Goal: Task Accomplishment & Management: Use online tool/utility

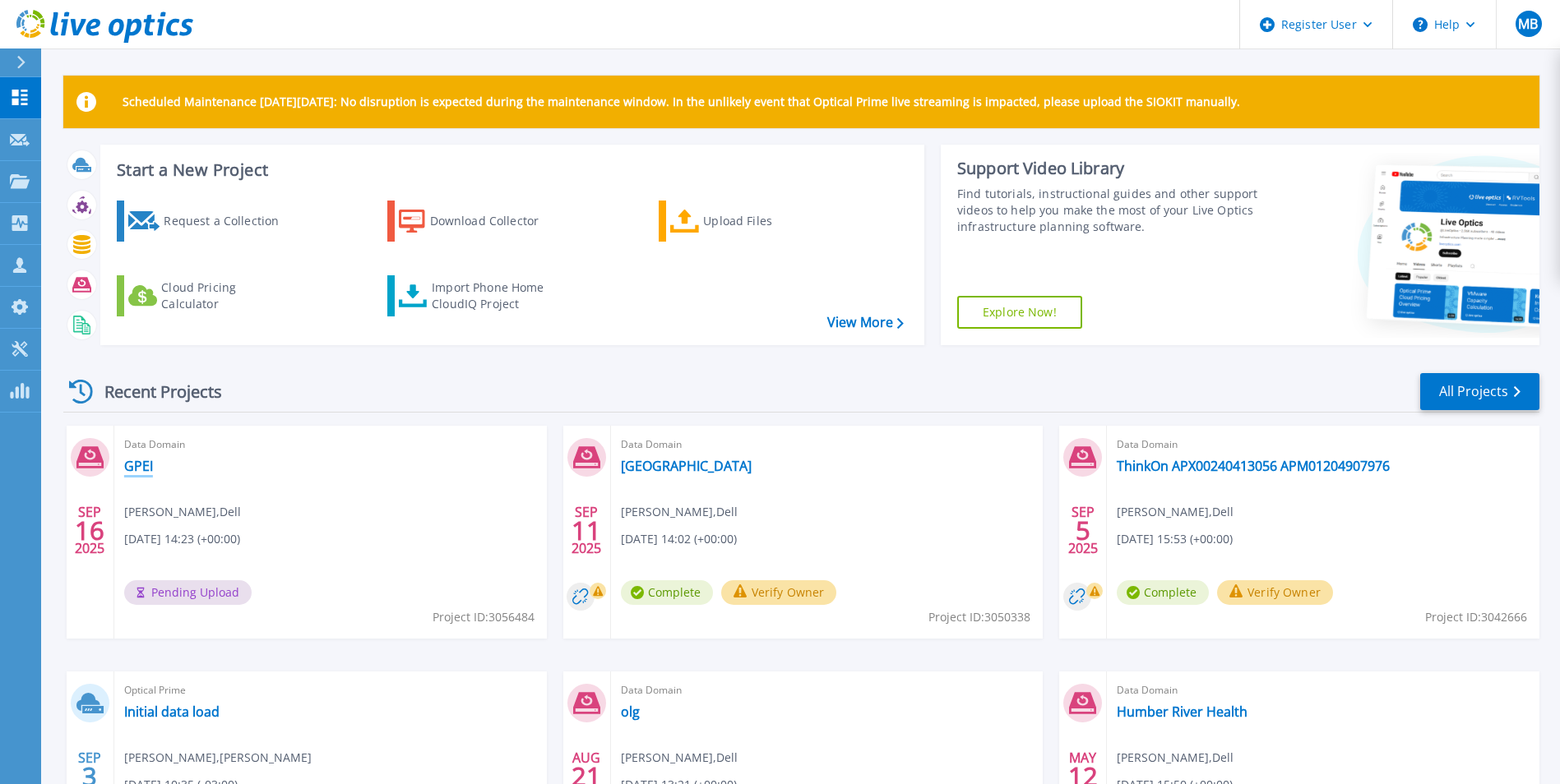
click at [142, 467] on link "GPEI" at bounding box center [138, 465] width 29 height 16
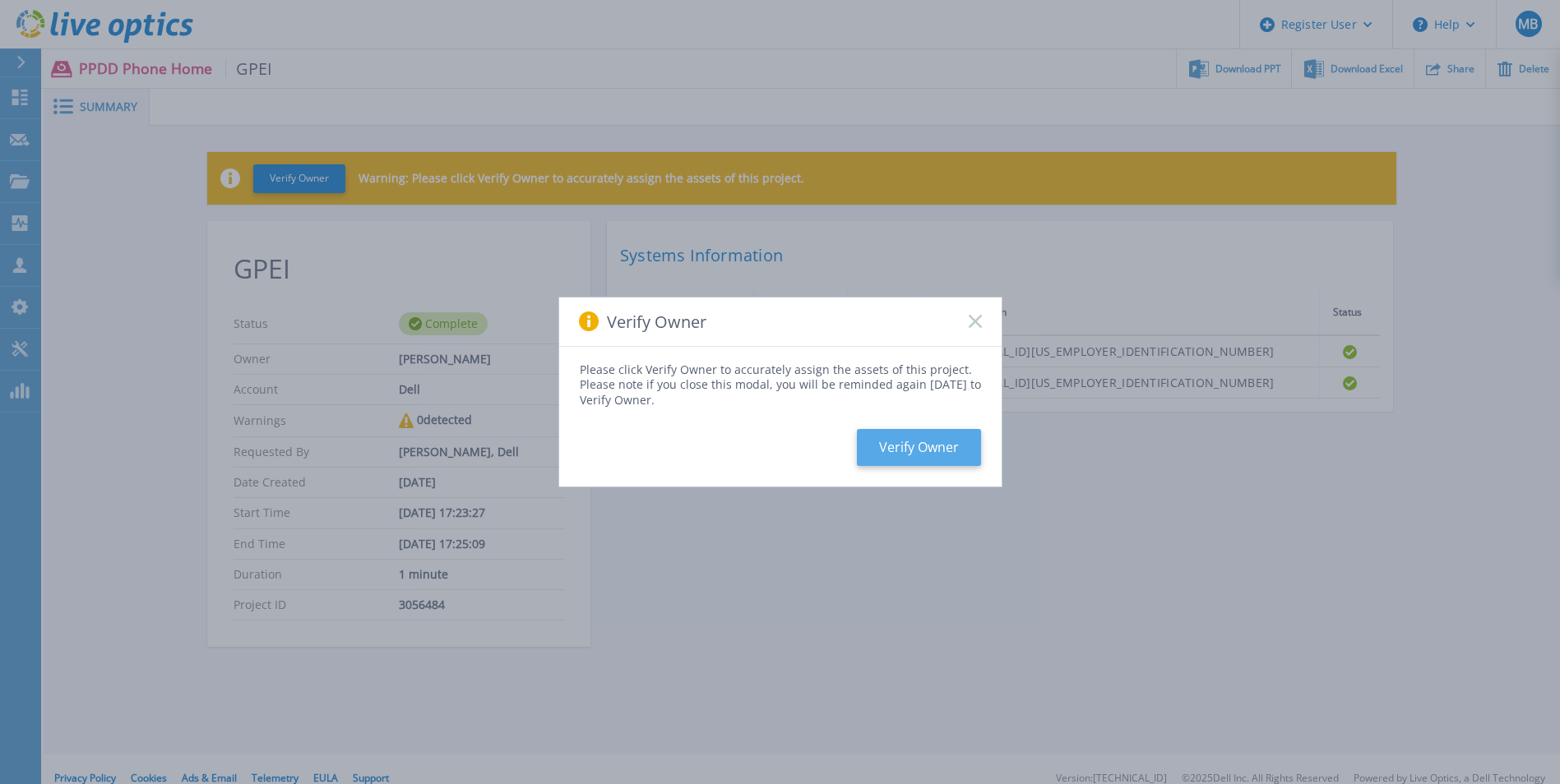
click at [952, 444] on button "Verify Owner" at bounding box center [919, 447] width 124 height 37
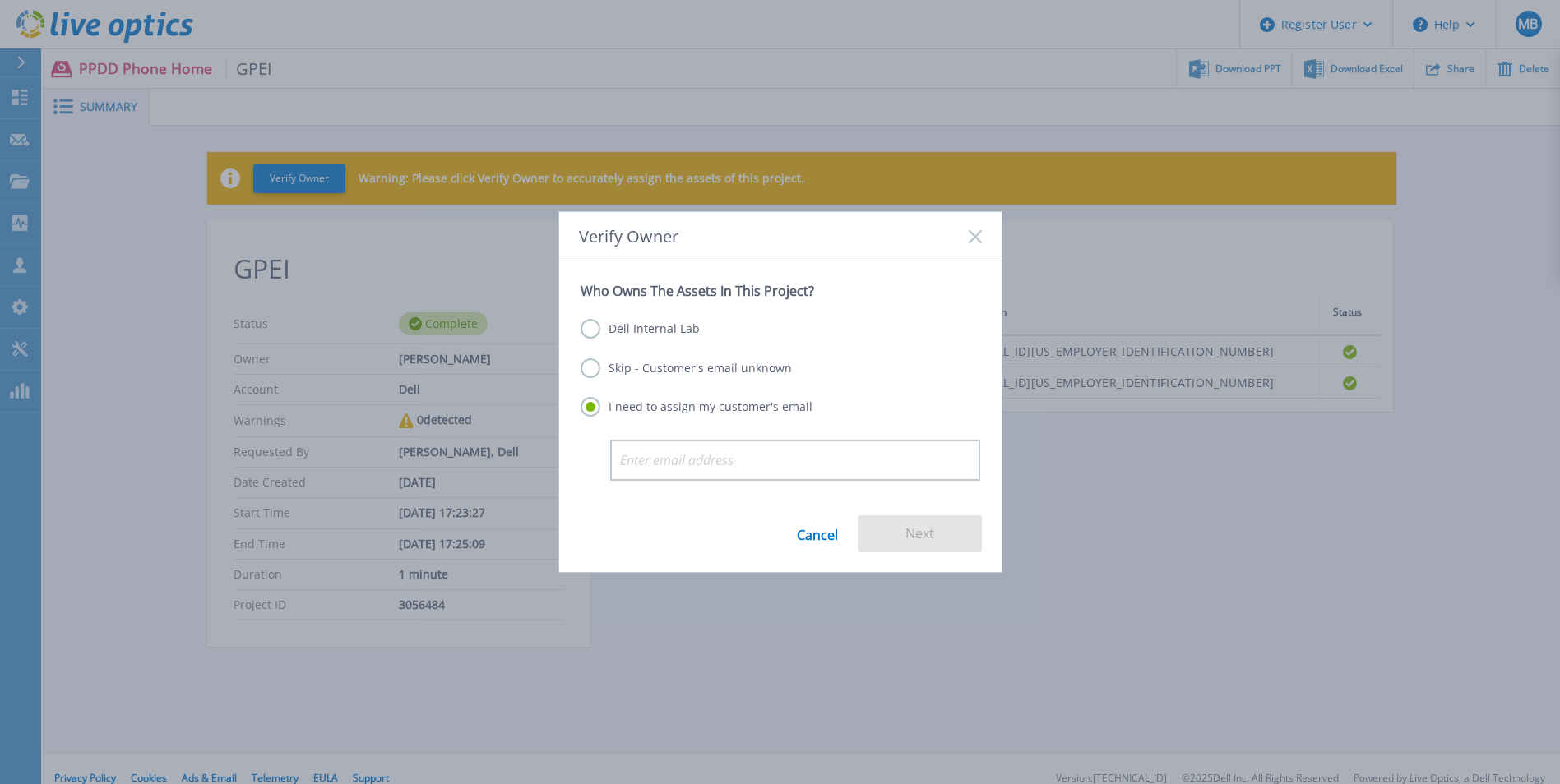
click at [592, 366] on label "Skip - Customer's email unknown" at bounding box center [687, 368] width 212 height 20
click at [0, 0] on input "Skip - Customer's email unknown" at bounding box center [0, 0] width 0 height 0
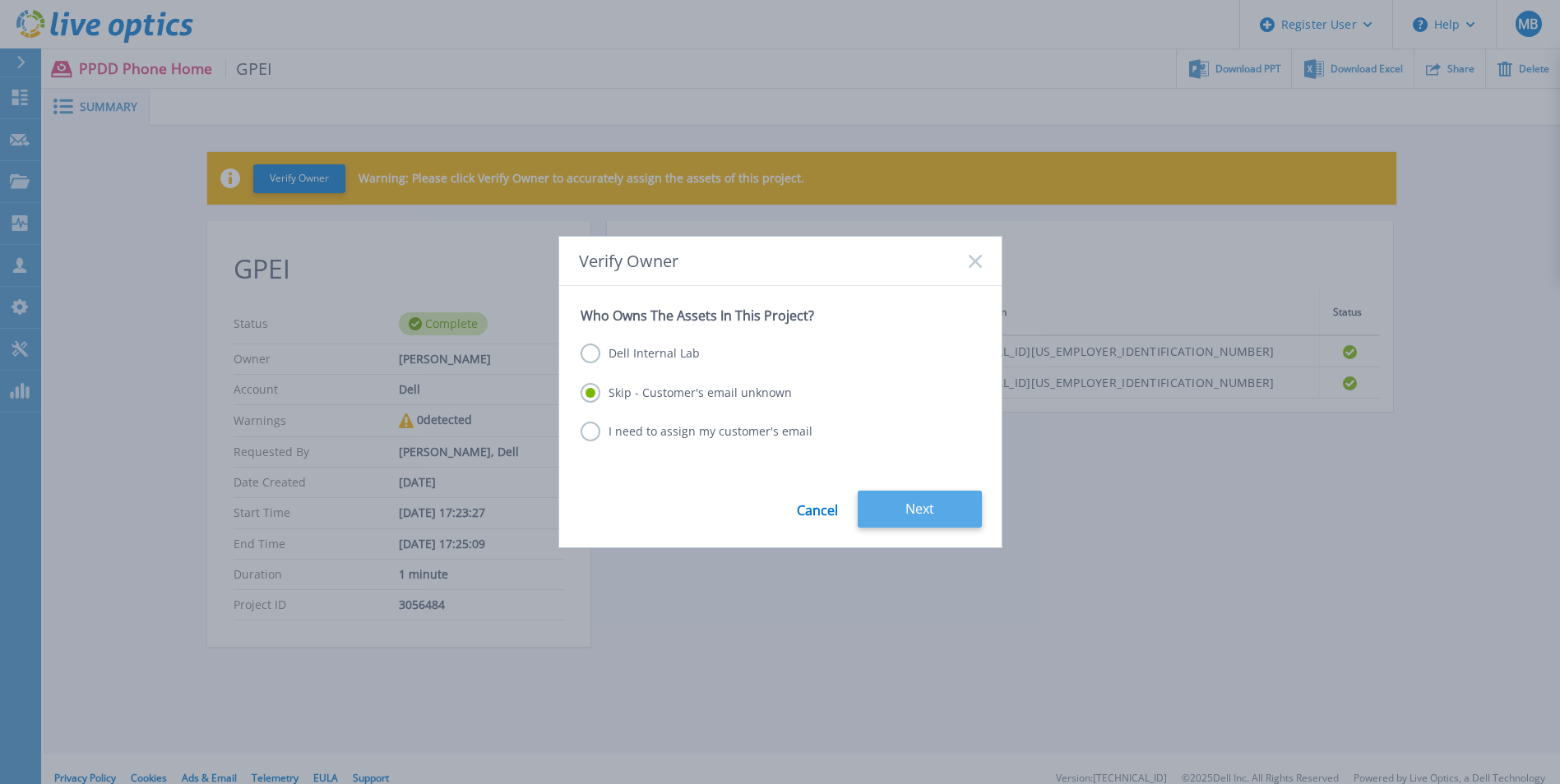
click at [904, 505] on button "Next" at bounding box center [920, 509] width 124 height 37
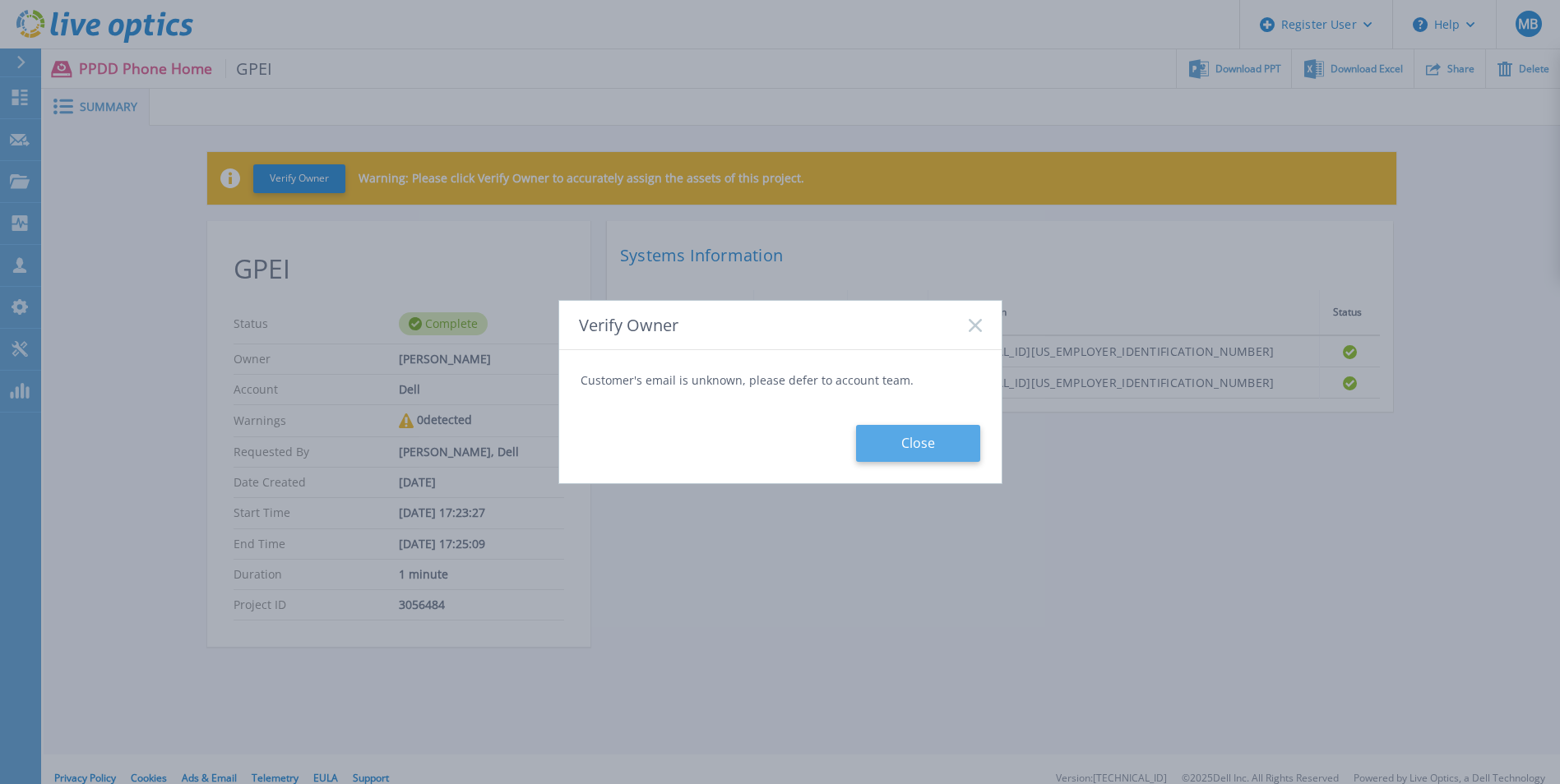
click at [921, 456] on button "Close" at bounding box center [918, 444] width 124 height 37
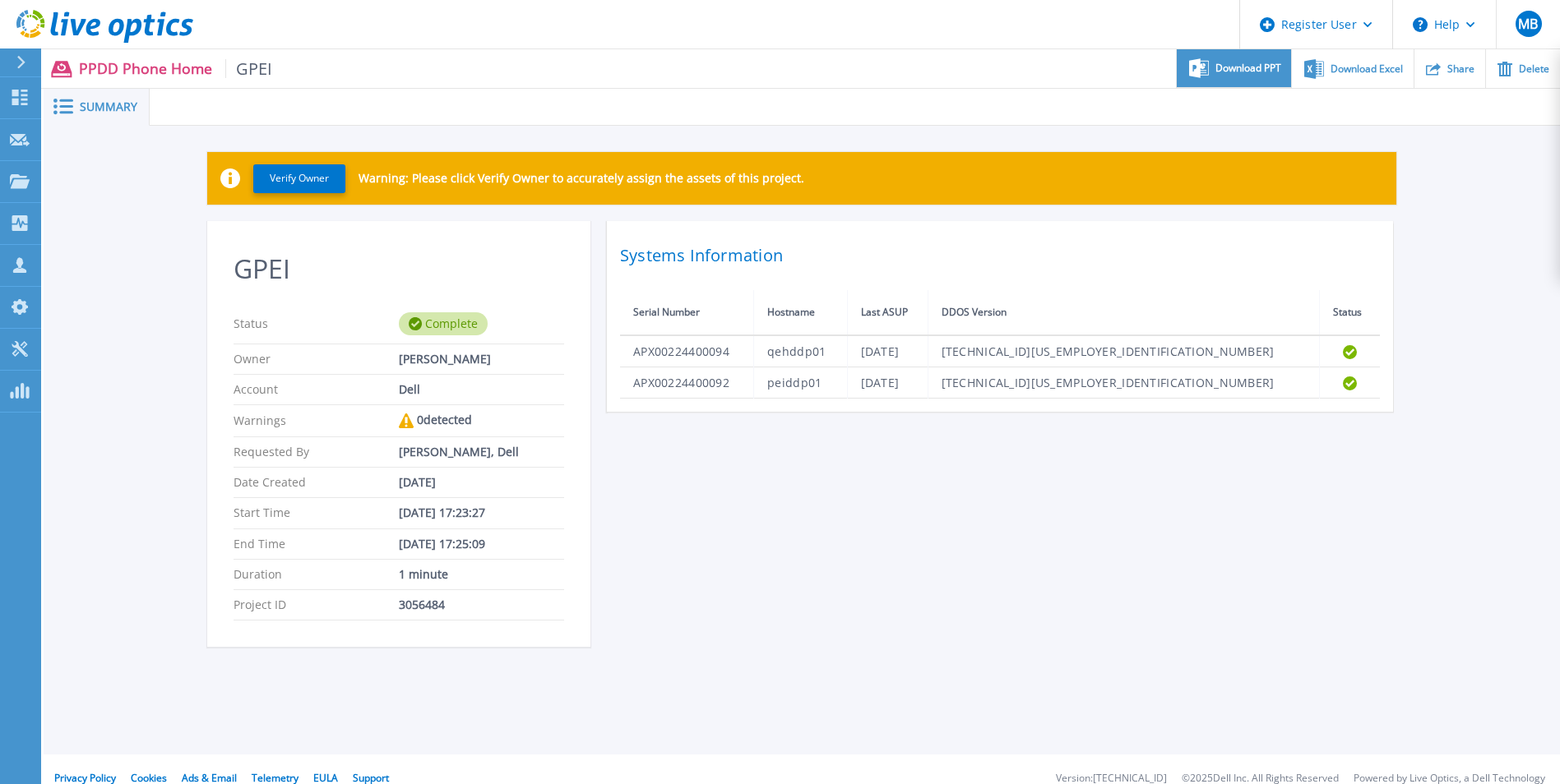
click at [1223, 69] on span "Download PPT" at bounding box center [1248, 68] width 66 height 10
click at [25, 63] on icon at bounding box center [21, 63] width 9 height 13
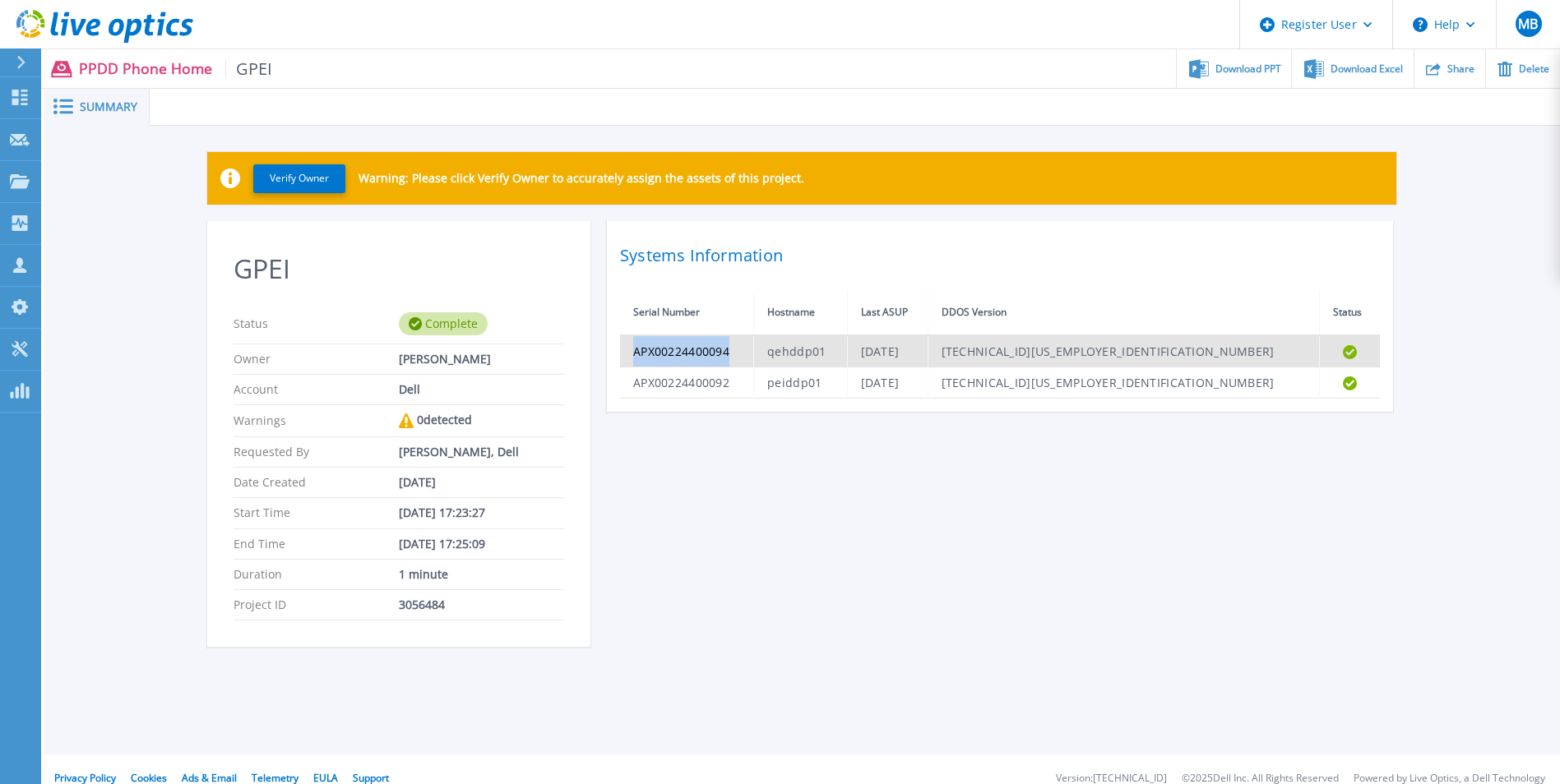
drag, startPoint x: 742, startPoint y: 349, endPoint x: 634, endPoint y: 356, distance: 108.2
click at [634, 356] on td "APX00224400094" at bounding box center [687, 352] width 135 height 32
copy td "APX00224400094"
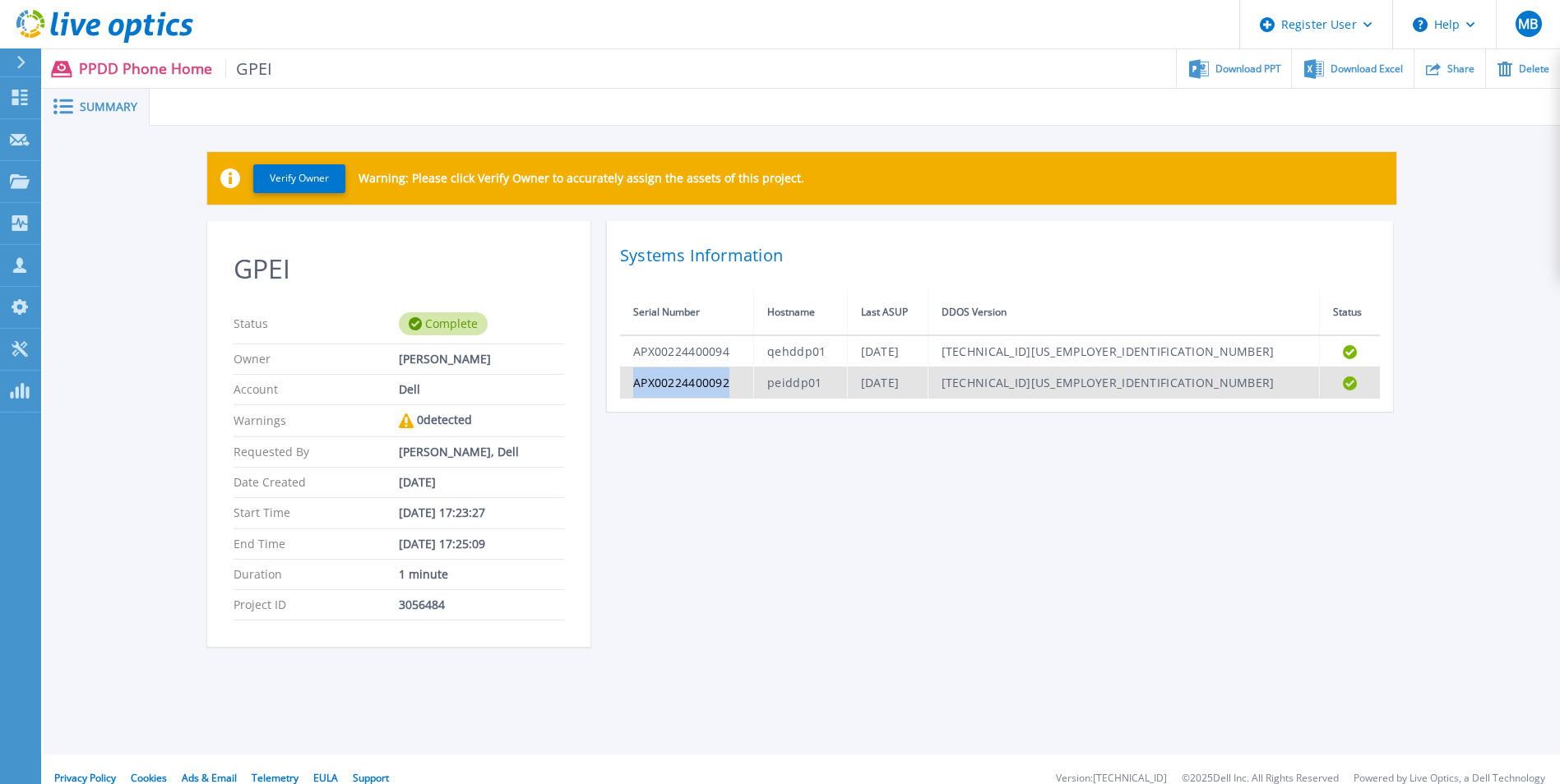
drag, startPoint x: 731, startPoint y: 382, endPoint x: 636, endPoint y: 384, distance: 95.0
click at [636, 384] on td "APX00224400092" at bounding box center [687, 382] width 135 height 31
copy td "APX00224400092"
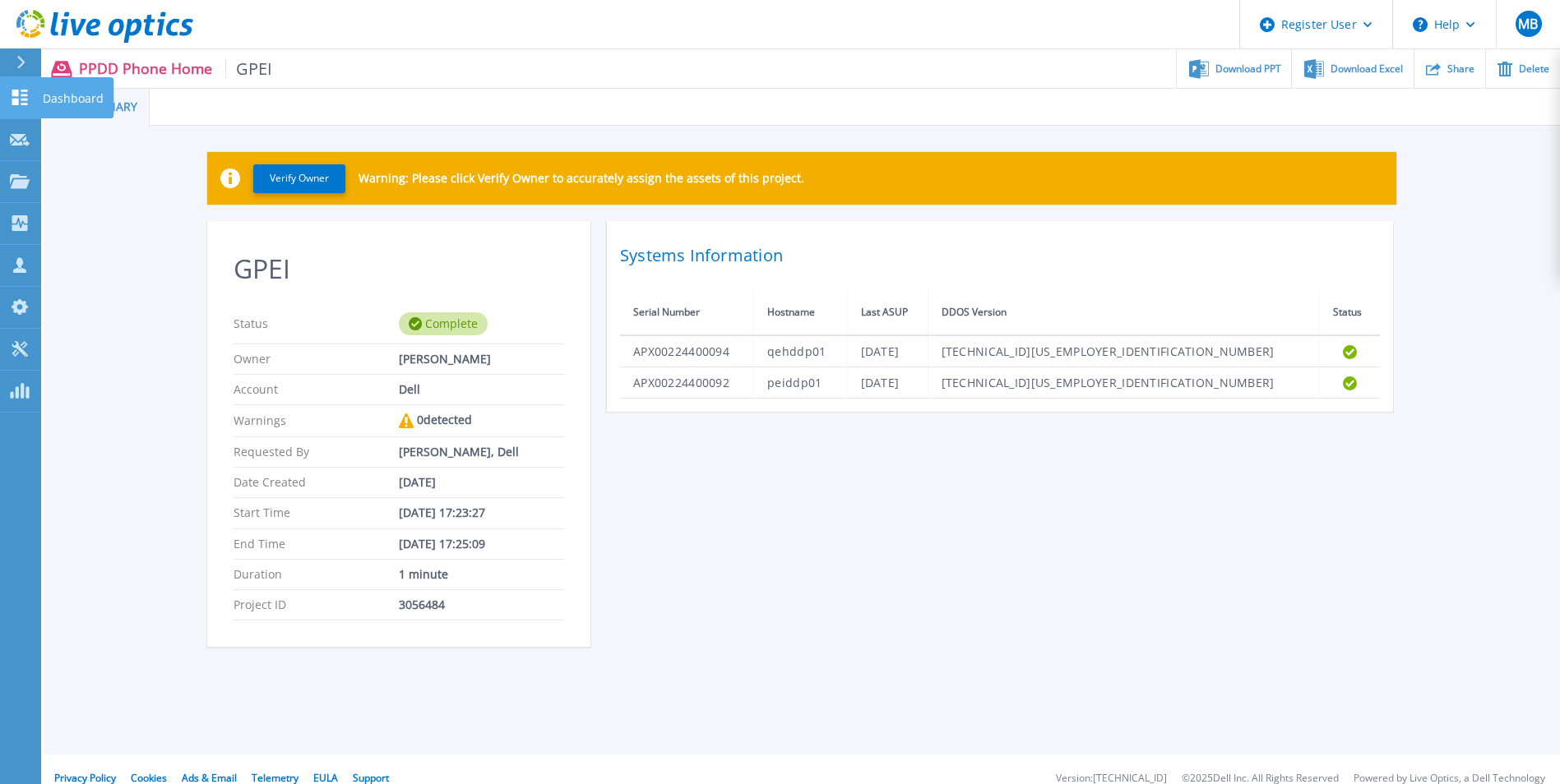
click at [50, 91] on p "Dashboard" at bounding box center [73, 98] width 61 height 43
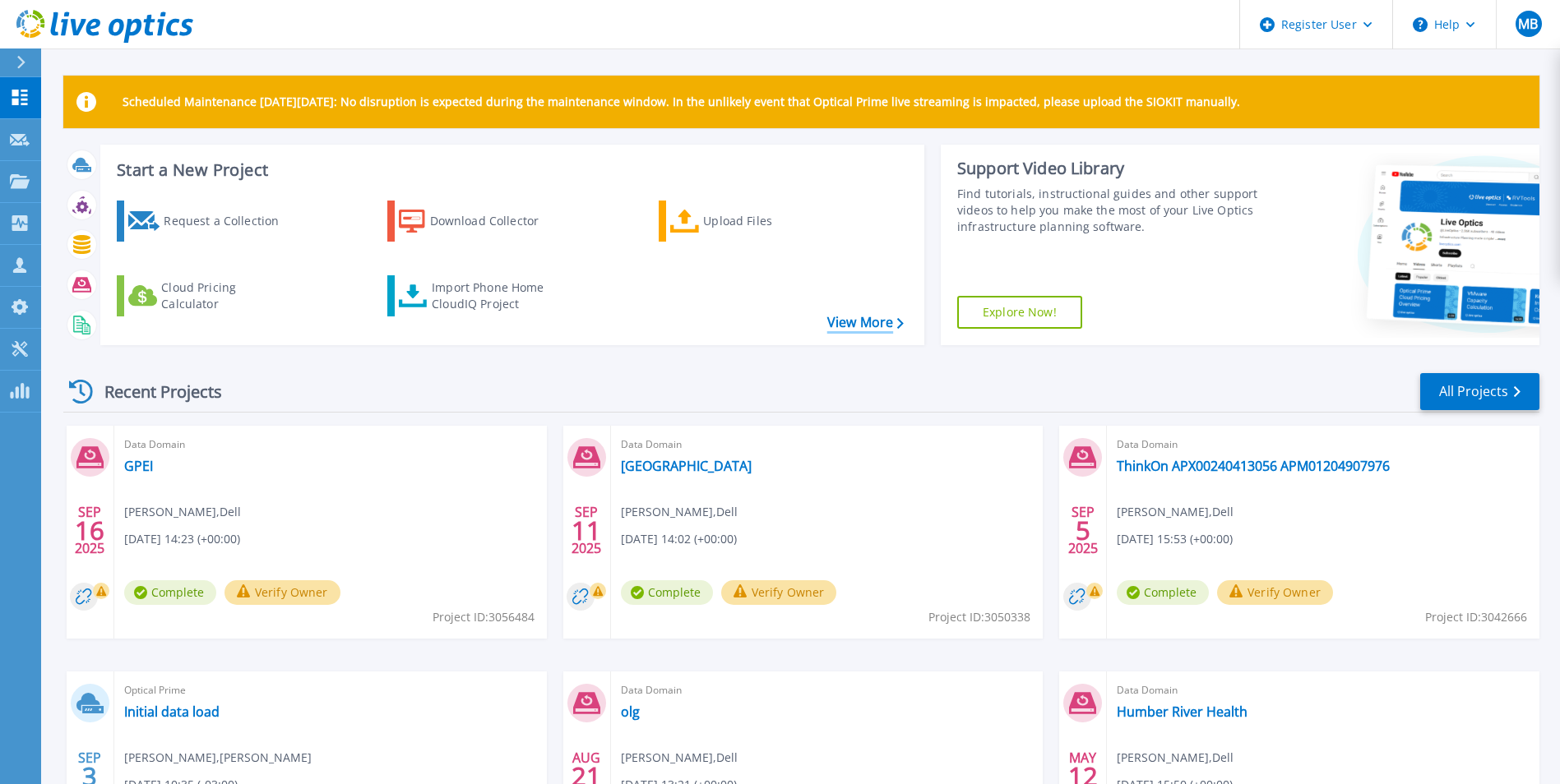
click at [849, 320] on link "View More" at bounding box center [865, 322] width 76 height 15
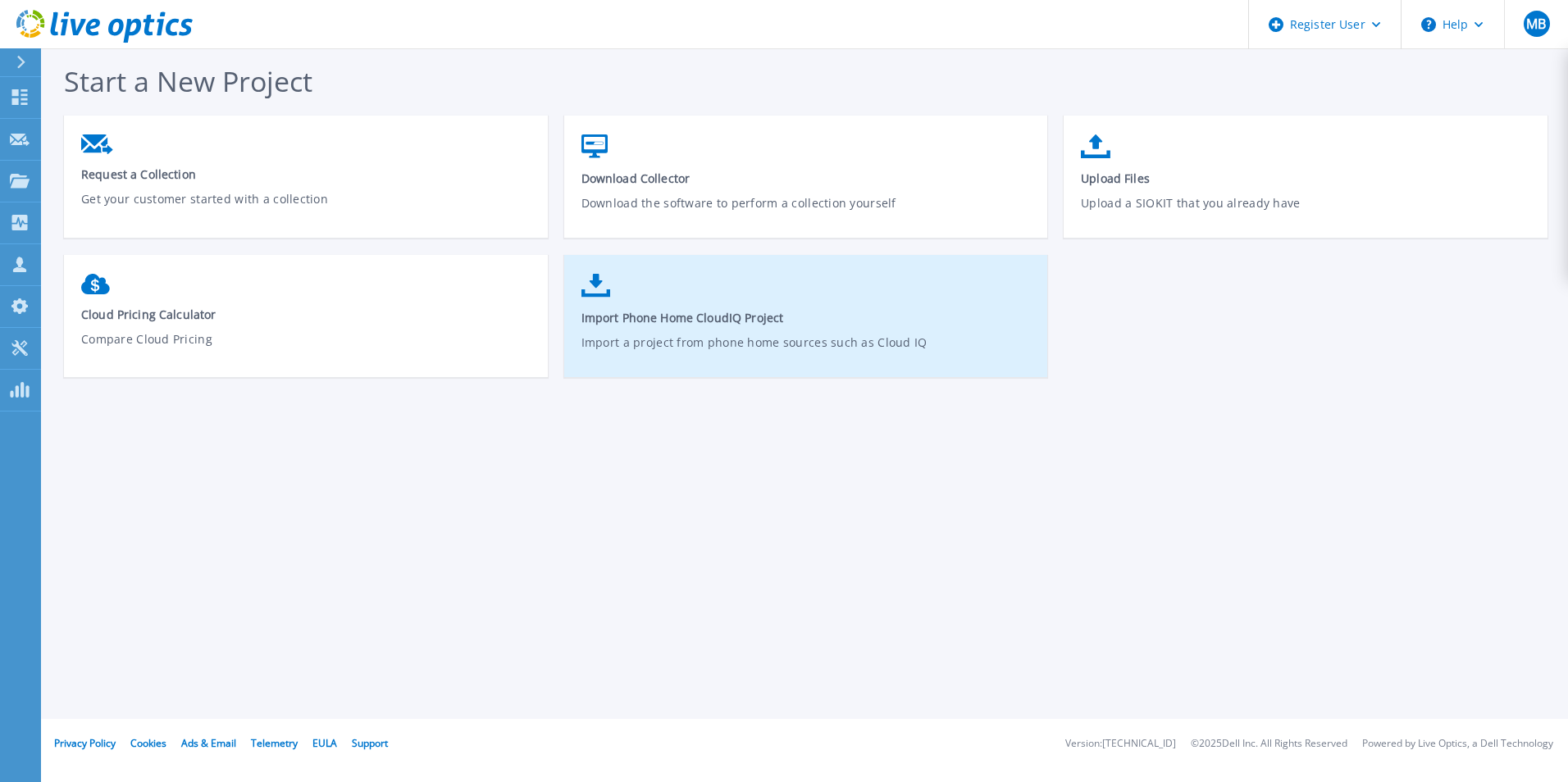
click at [829, 327] on link "Import Phone Home CloudIQ Project Import a project from phone home sources such…" at bounding box center [806, 323] width 484 height 117
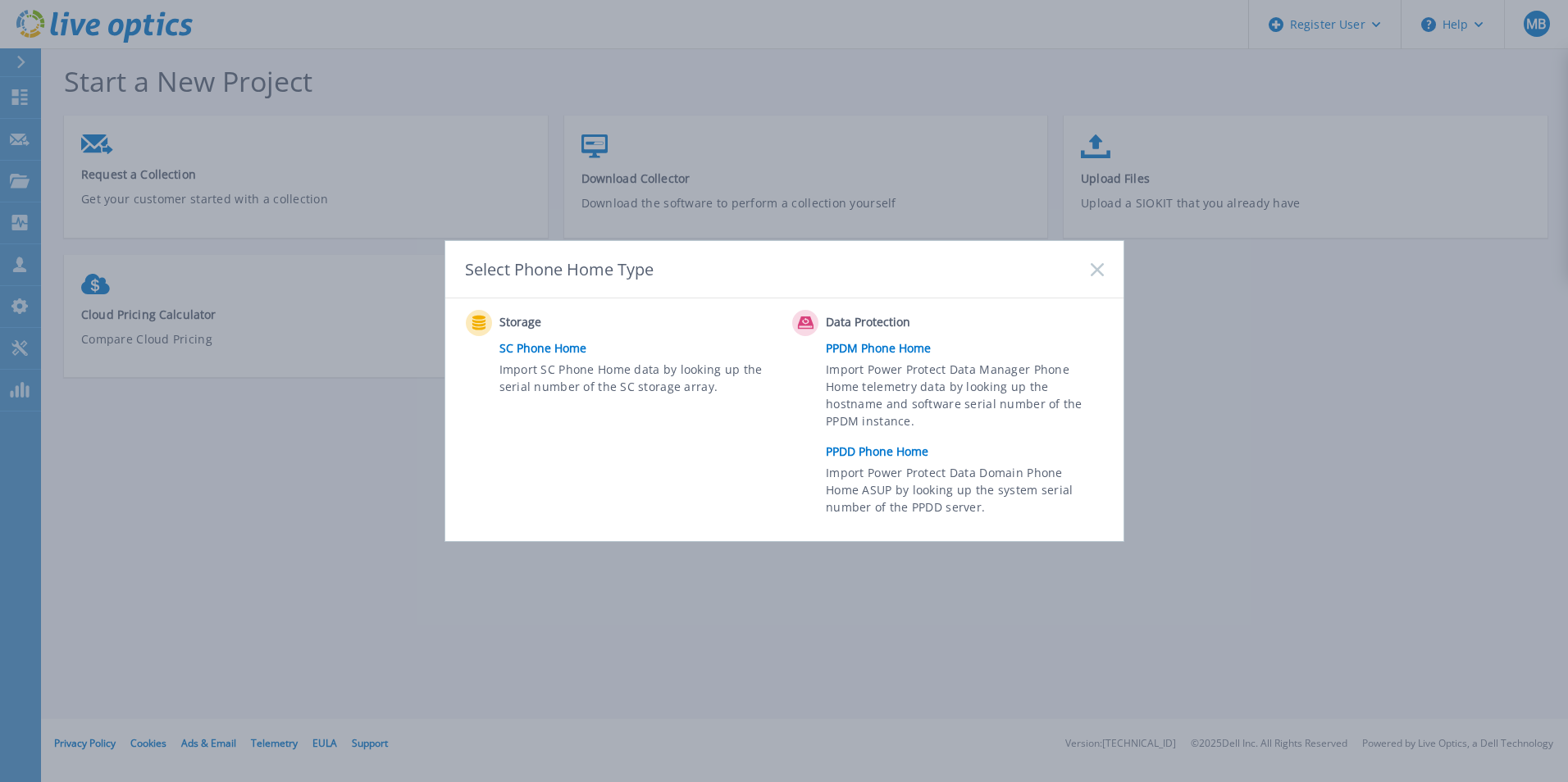
click at [869, 449] on link "PPDD Phone Home" at bounding box center [969, 452] width 285 height 25
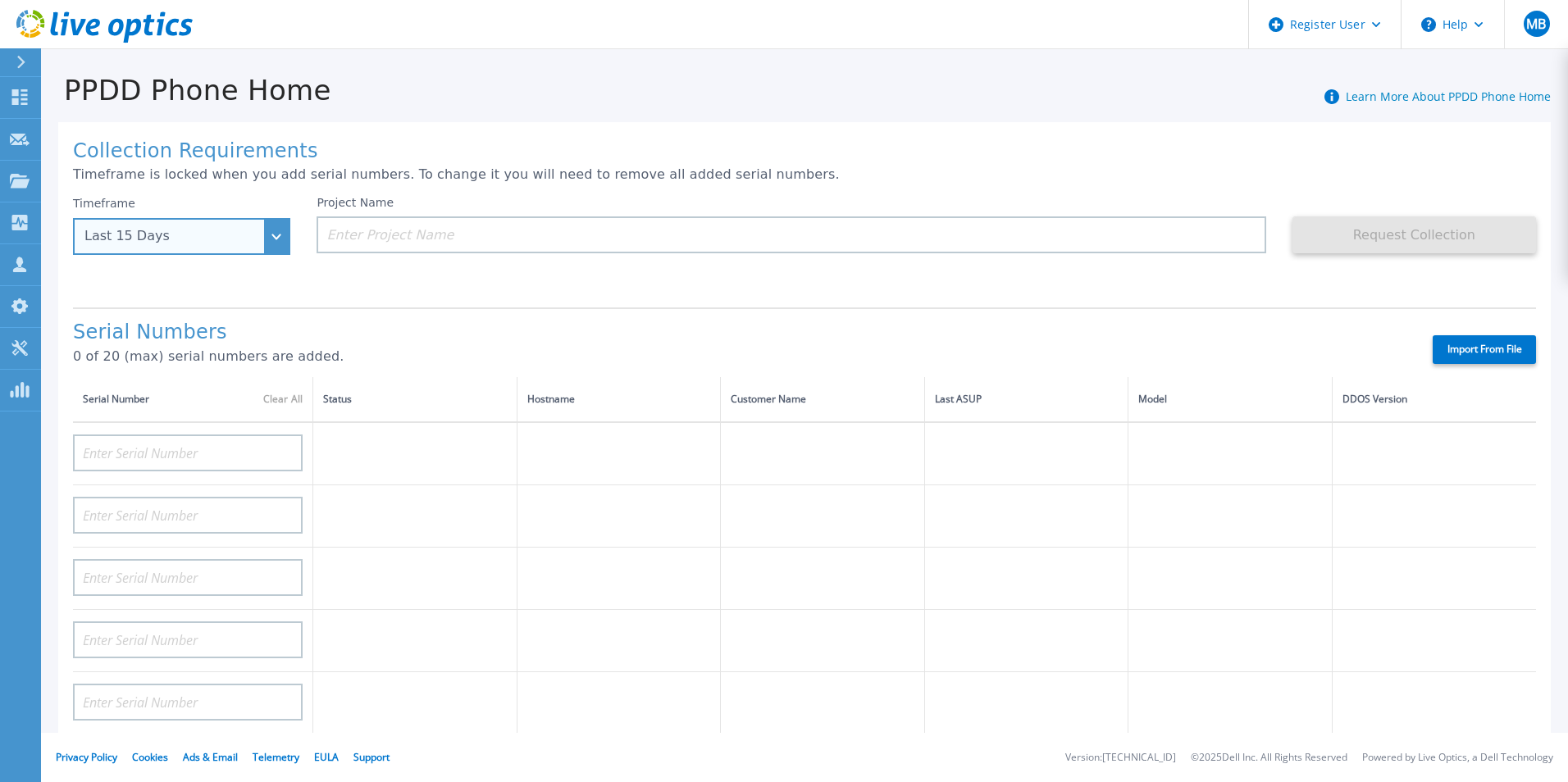
click at [283, 243] on div "Last 15 Days" at bounding box center [182, 236] width 217 height 37
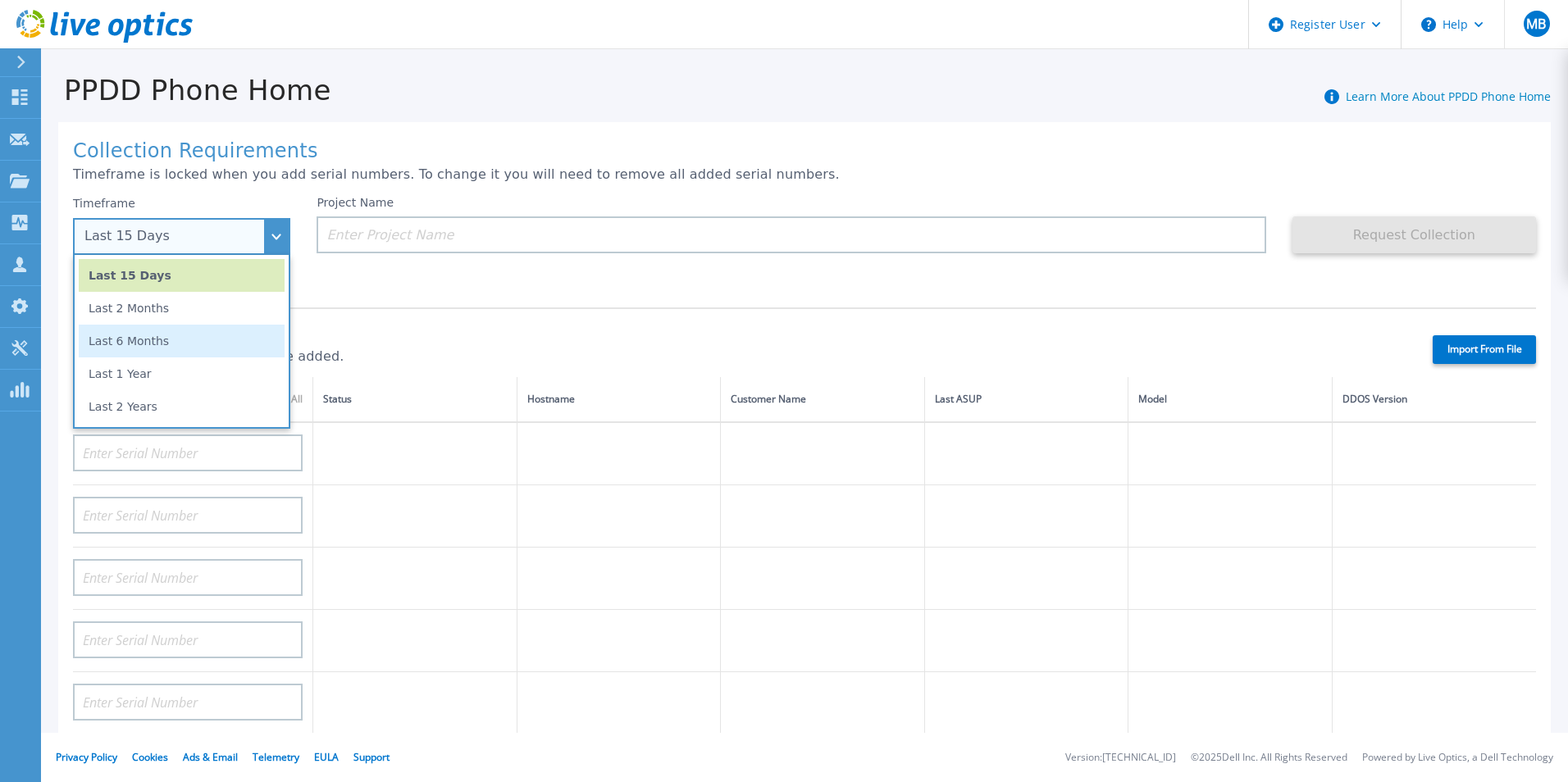
click at [225, 344] on li "Last 6 Months" at bounding box center [182, 341] width 206 height 32
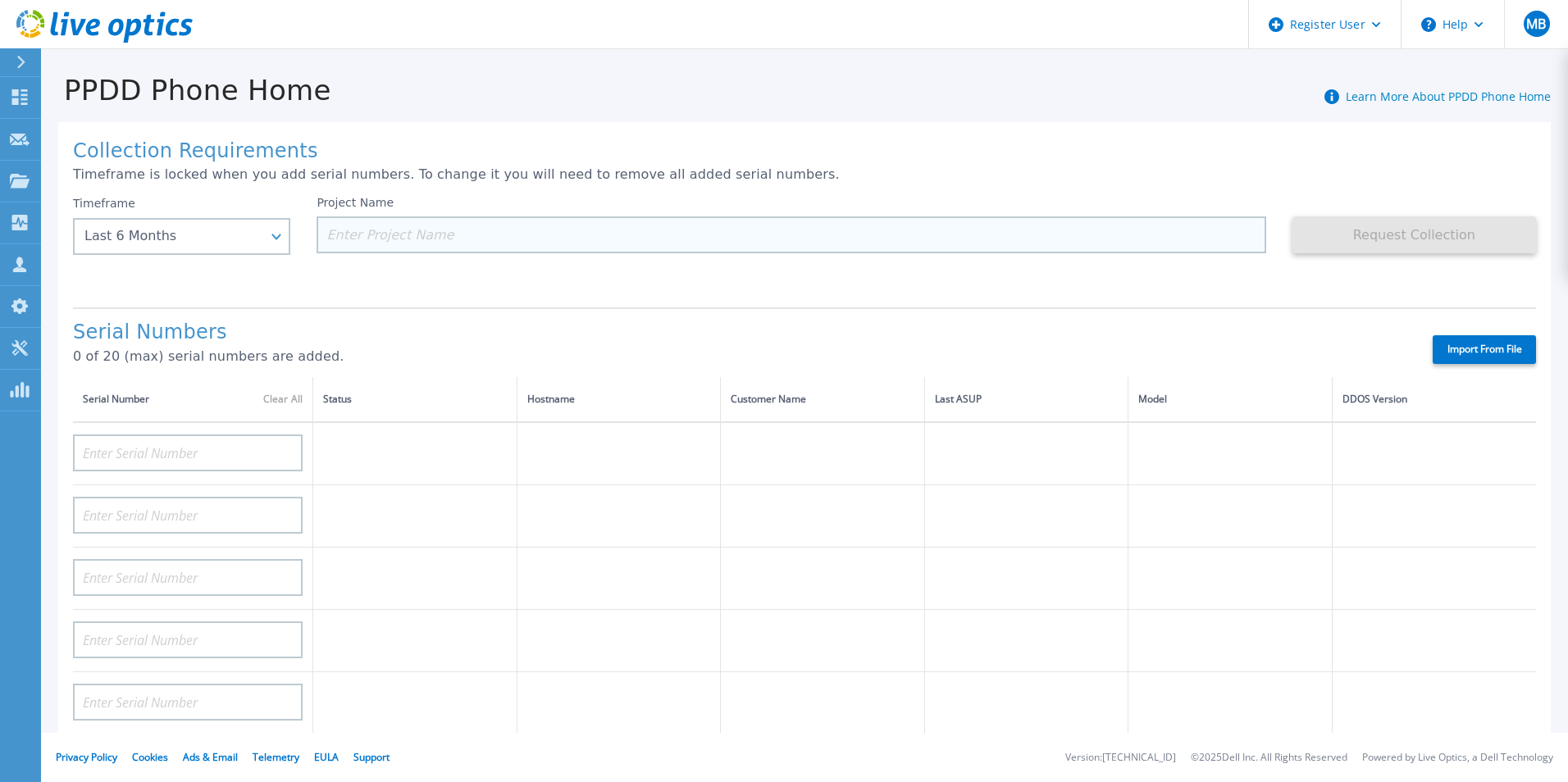
click at [427, 235] on input at bounding box center [791, 235] width 949 height 37
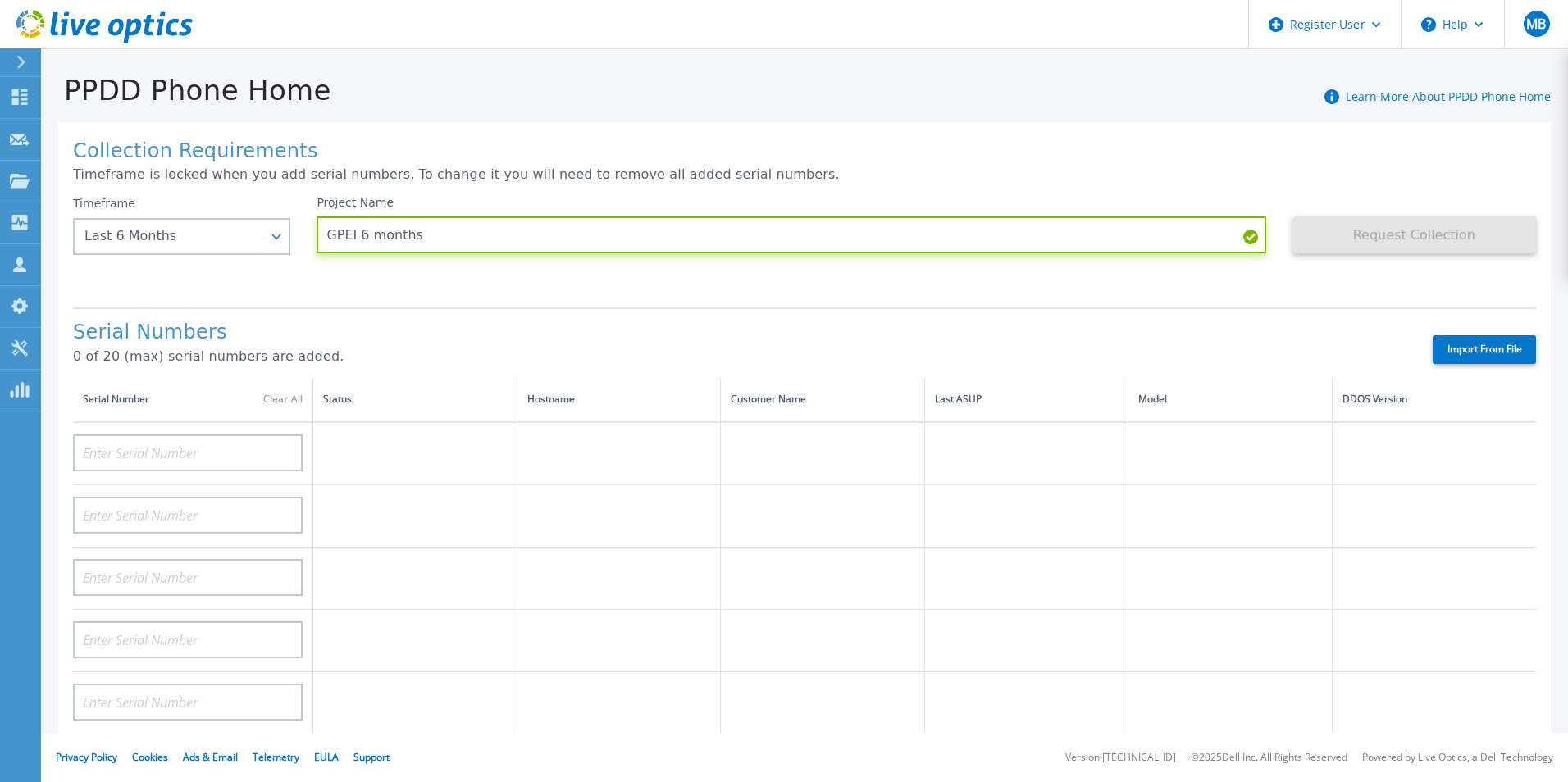
type input "GPEI 6 months"
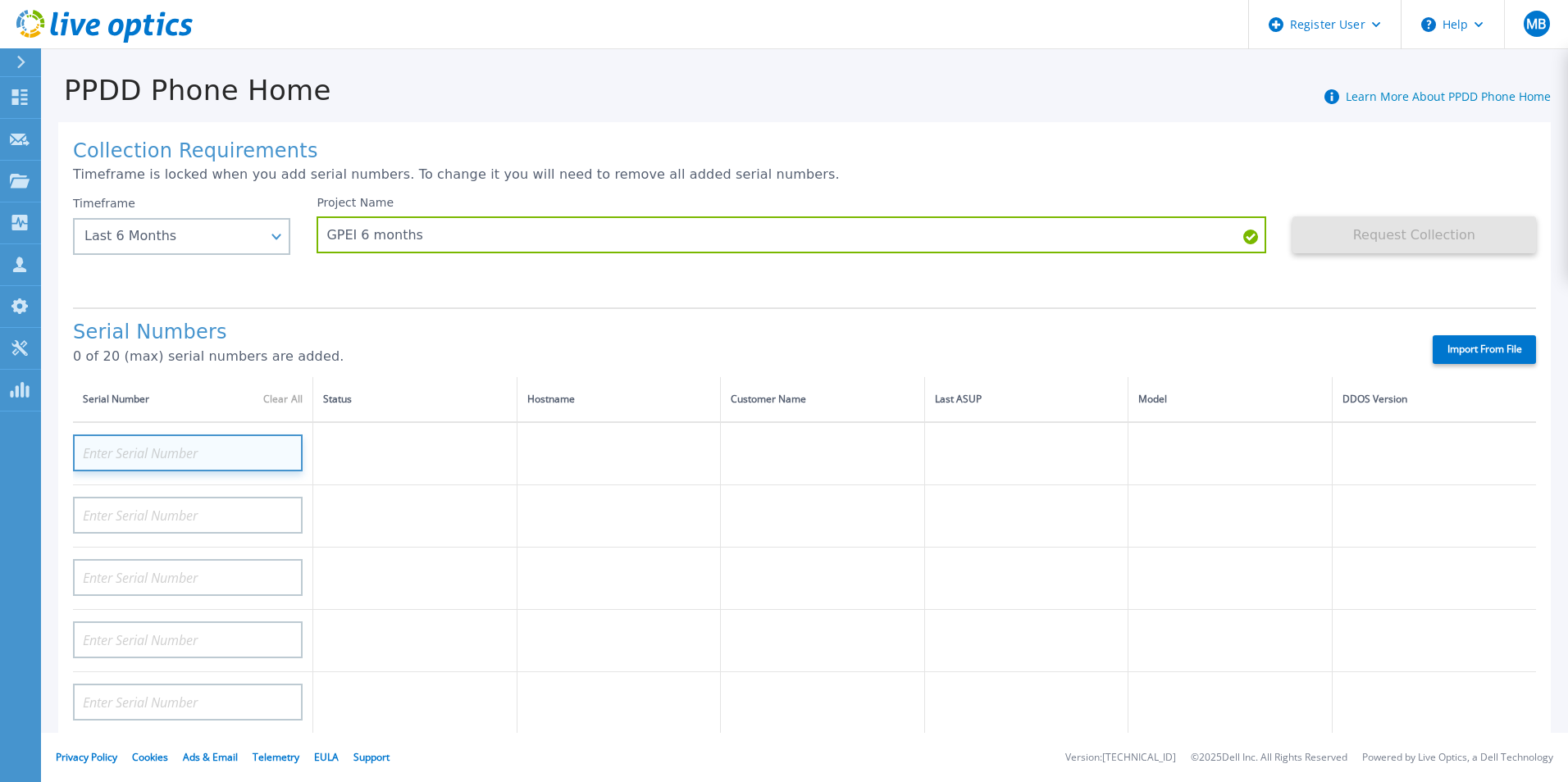
click at [200, 453] on input at bounding box center [187, 453] width 229 height 37
paste input "APX00224400094"
type input "APX00224400094"
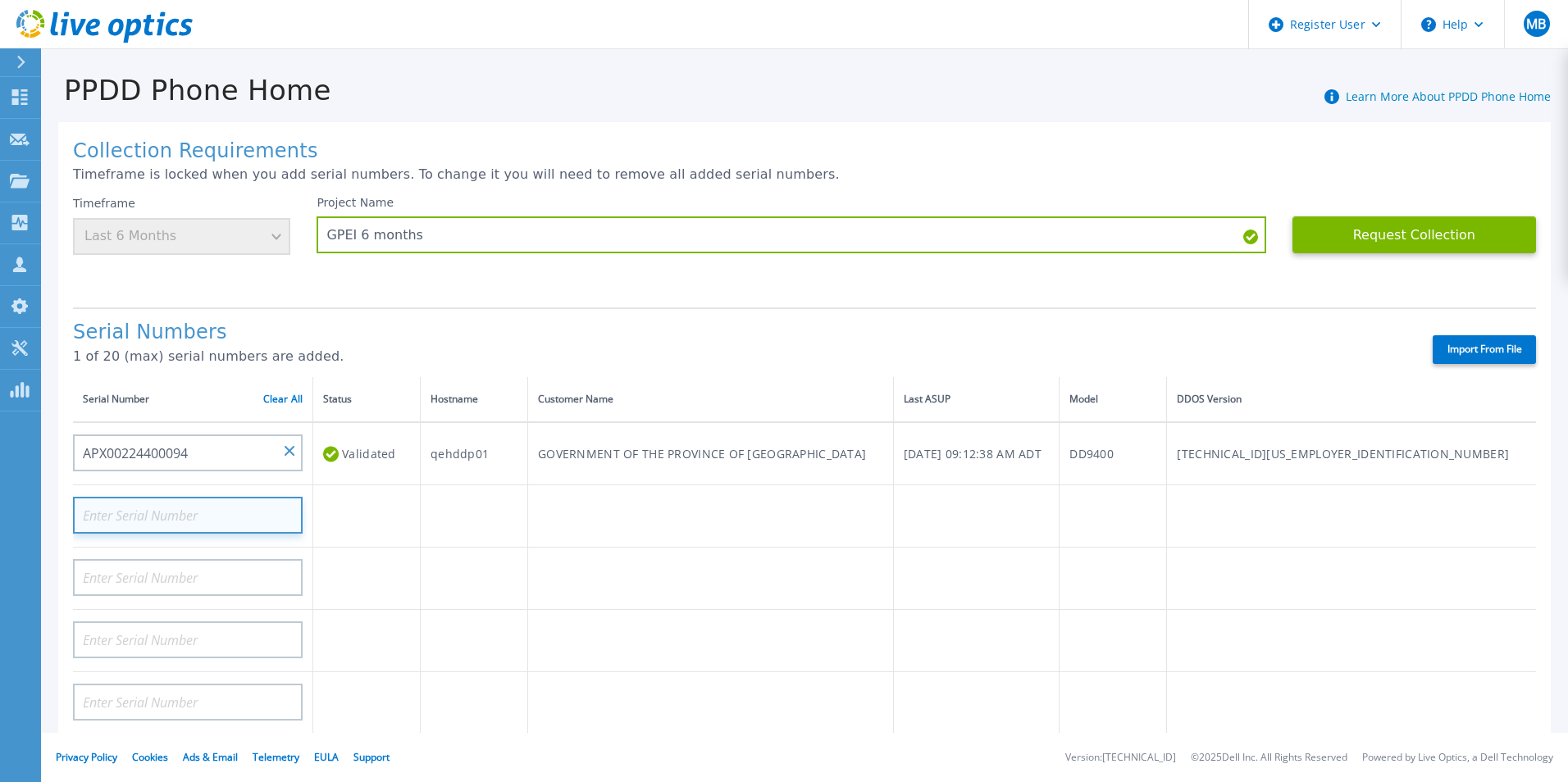
click at [166, 519] on input at bounding box center [187, 515] width 229 height 37
paste input "APX00224400092"
type input "APX00224400092"
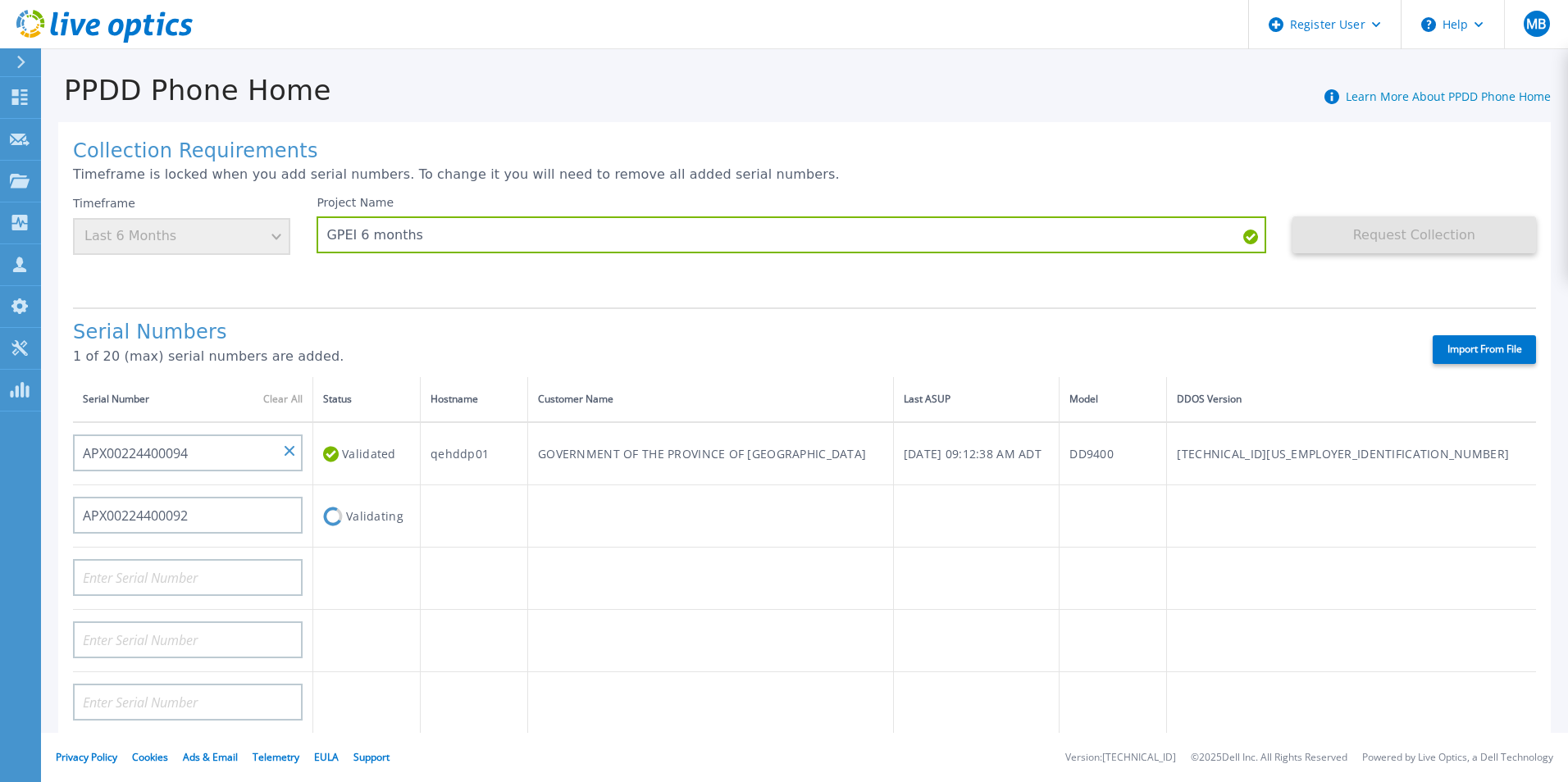
click at [421, 610] on td at bounding box center [366, 641] width 108 height 63
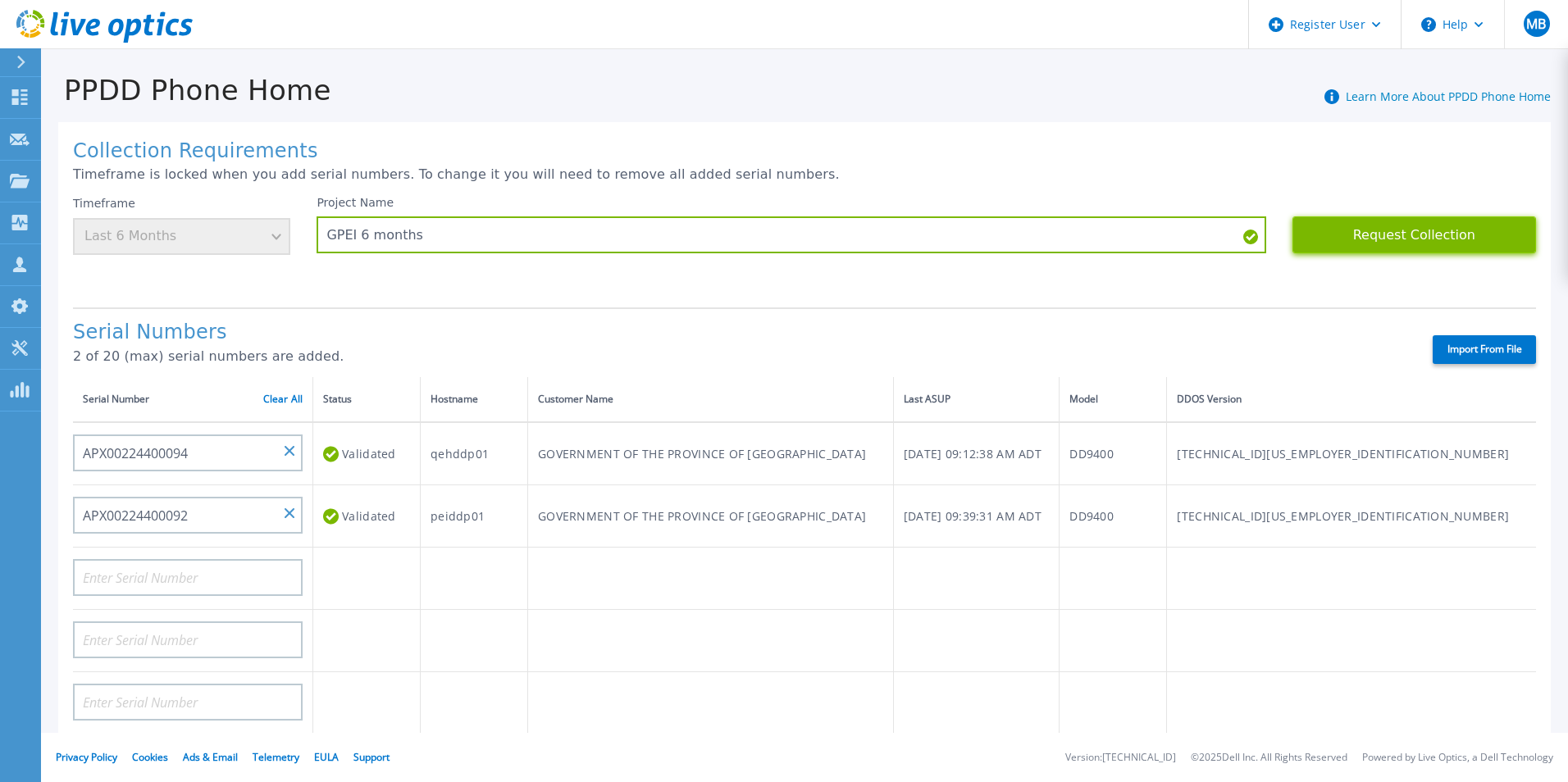
click at [1406, 238] on button "Request Collection" at bounding box center [1415, 235] width 244 height 37
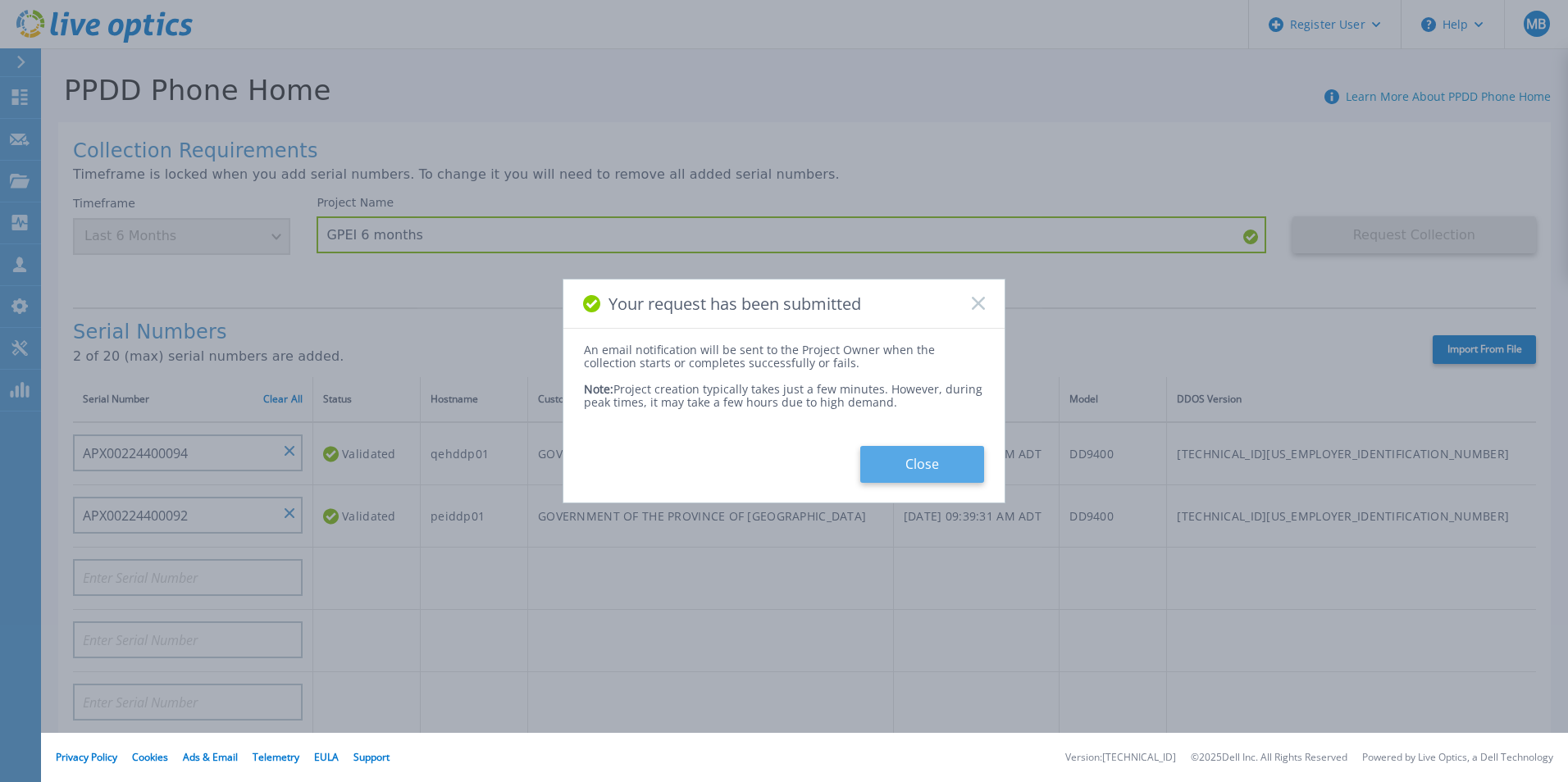
click at [905, 459] on button "Close" at bounding box center [922, 464] width 124 height 37
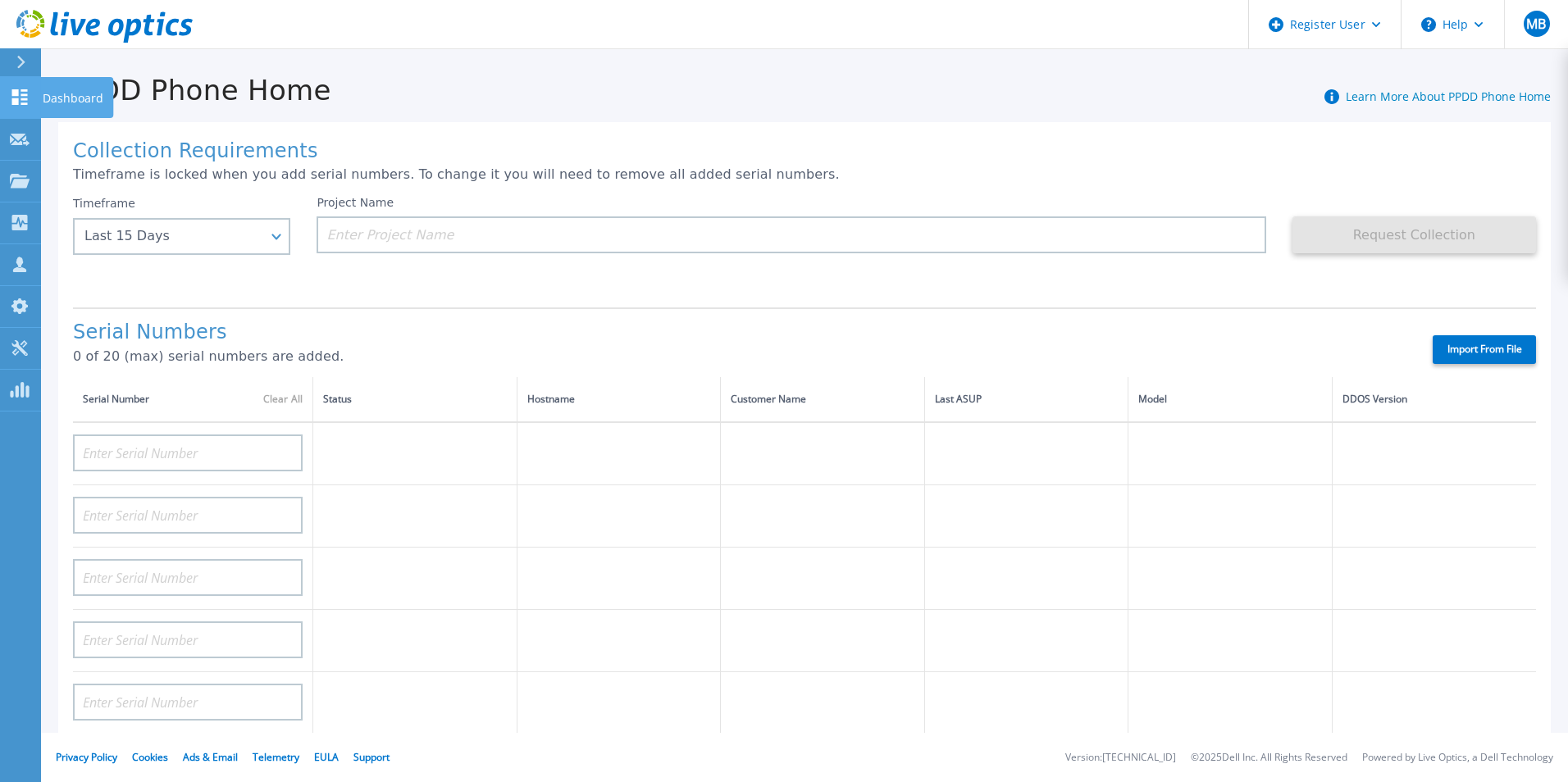
click at [14, 95] on icon at bounding box center [20, 97] width 15 height 15
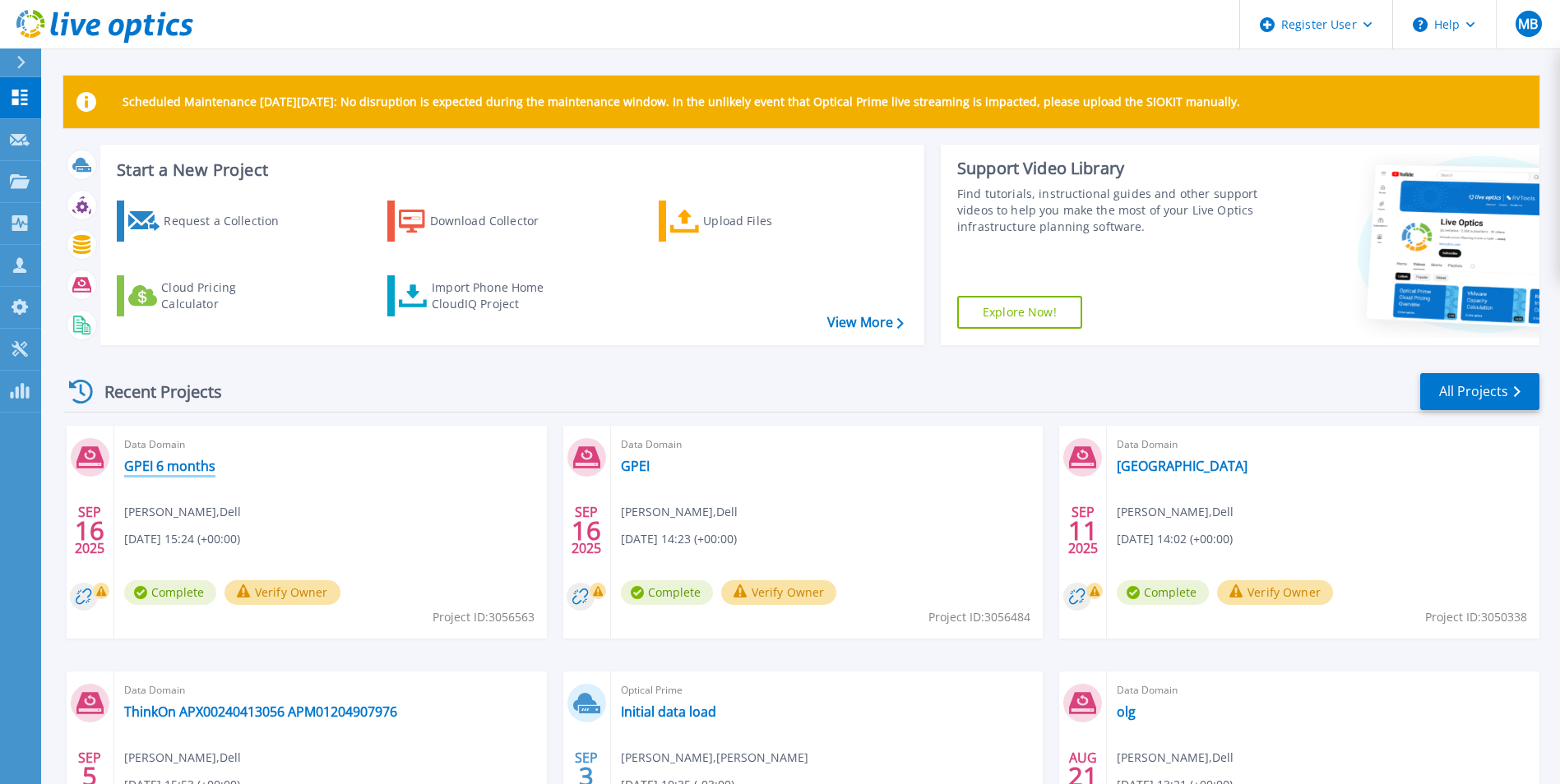
click at [188, 469] on link "GPEI 6 months" at bounding box center [170, 465] width 92 height 16
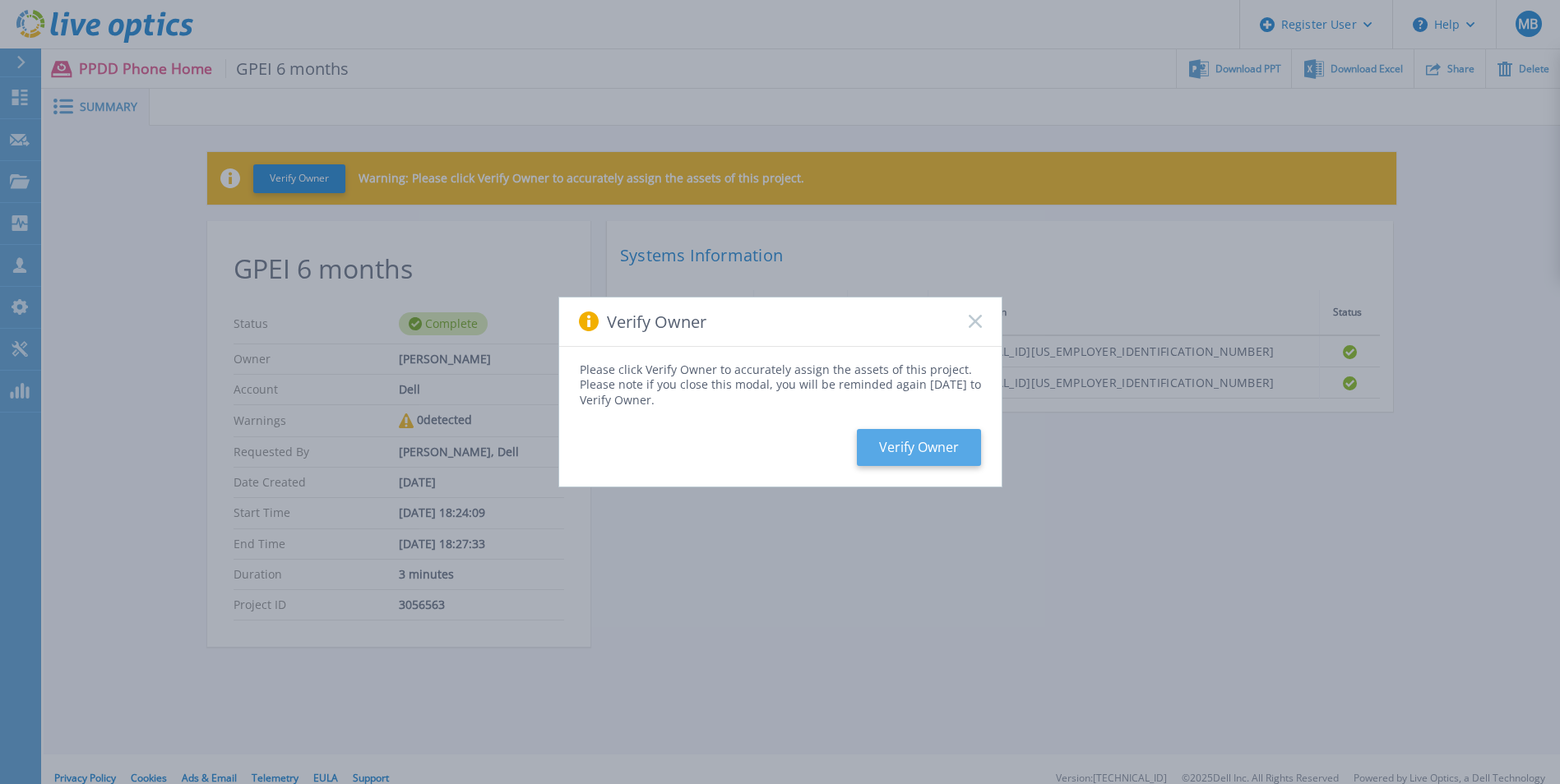
click at [958, 450] on button "Verify Owner" at bounding box center [919, 447] width 124 height 37
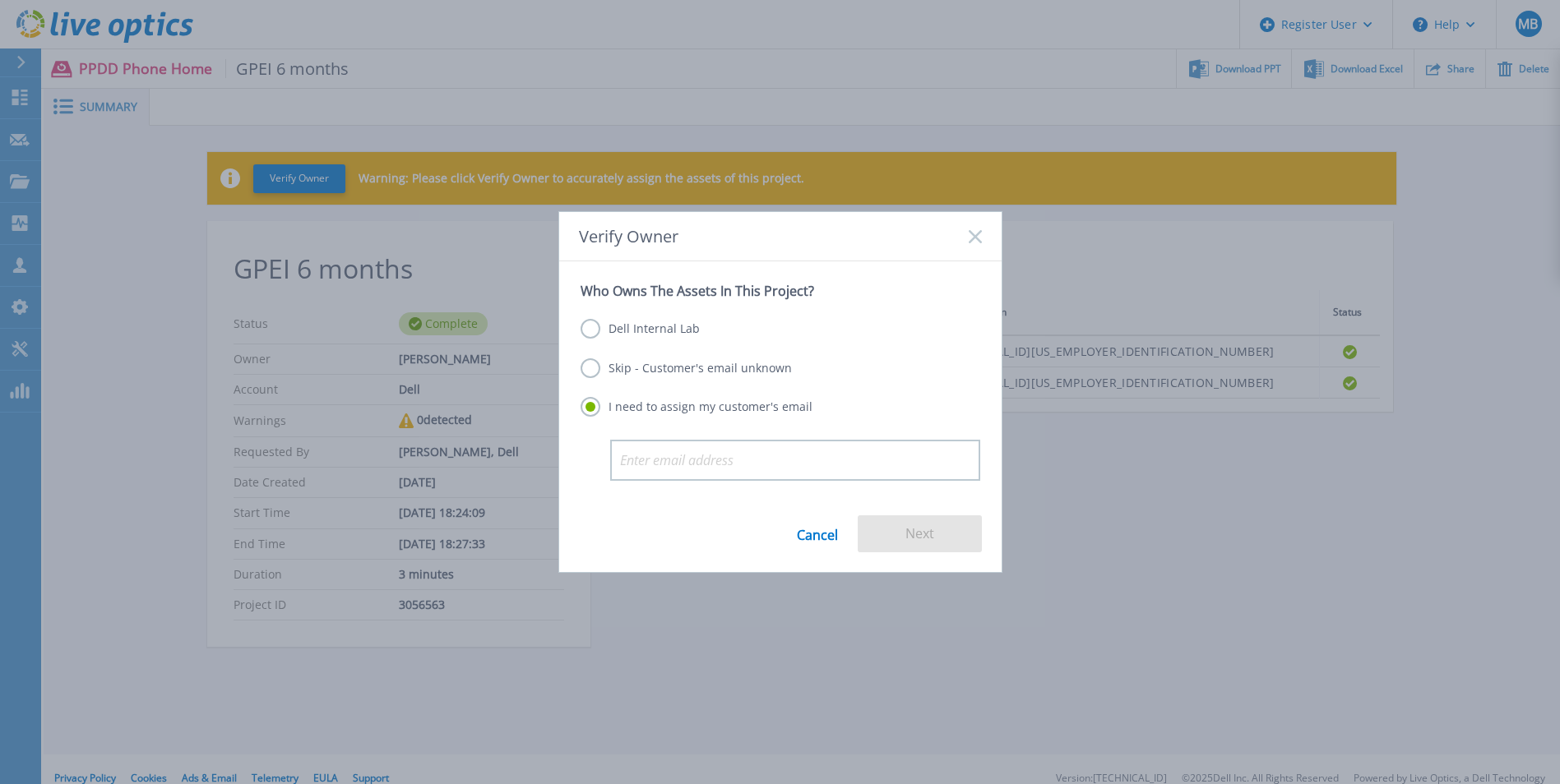
click at [587, 365] on label "Skip - Customer's email unknown" at bounding box center [687, 368] width 212 height 20
click at [0, 0] on input "Skip - Customer's email unknown" at bounding box center [0, 0] width 0 height 0
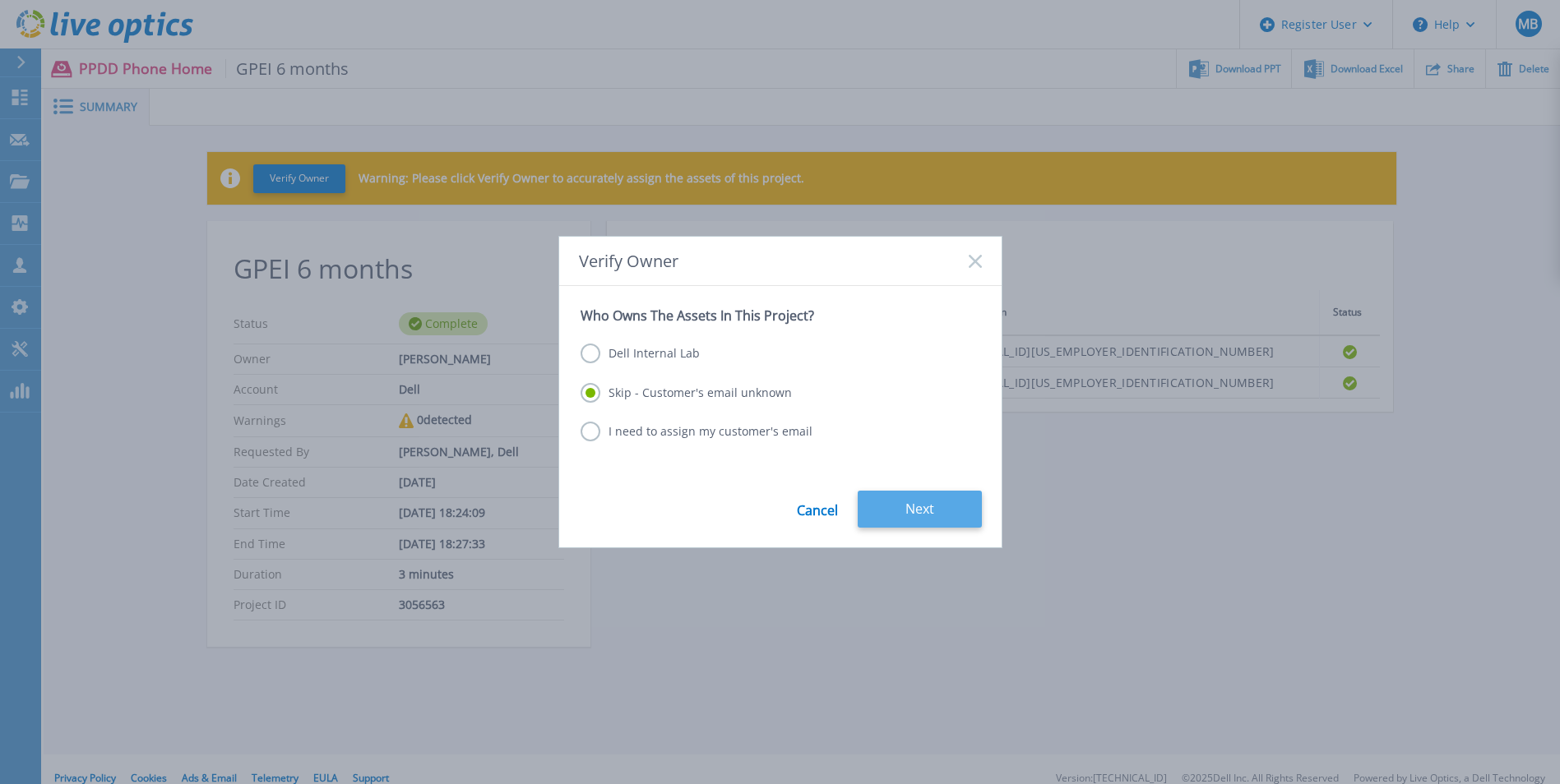
click at [910, 501] on button "Next" at bounding box center [920, 509] width 124 height 37
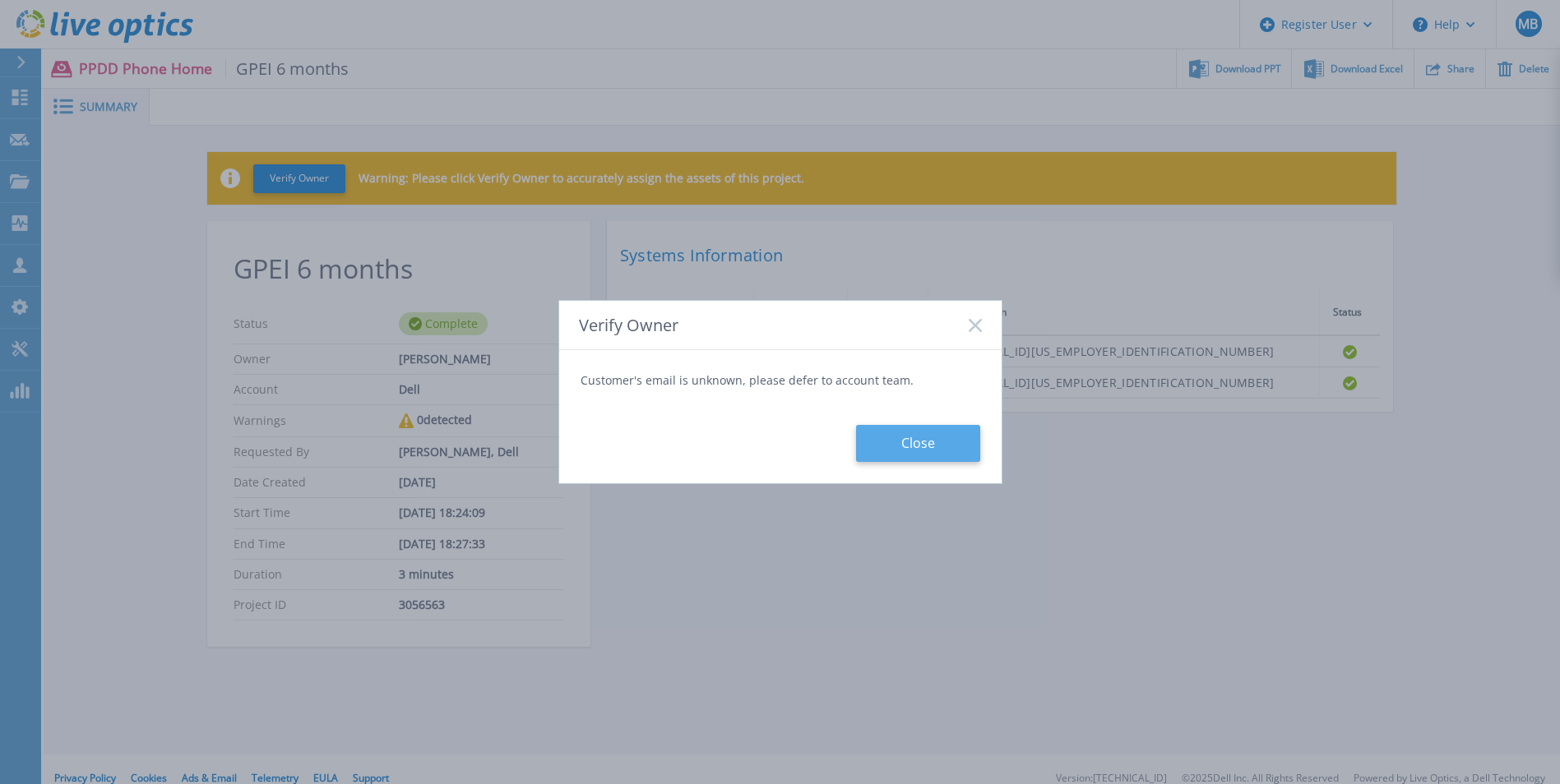
click at [883, 438] on button "Close" at bounding box center [918, 444] width 124 height 37
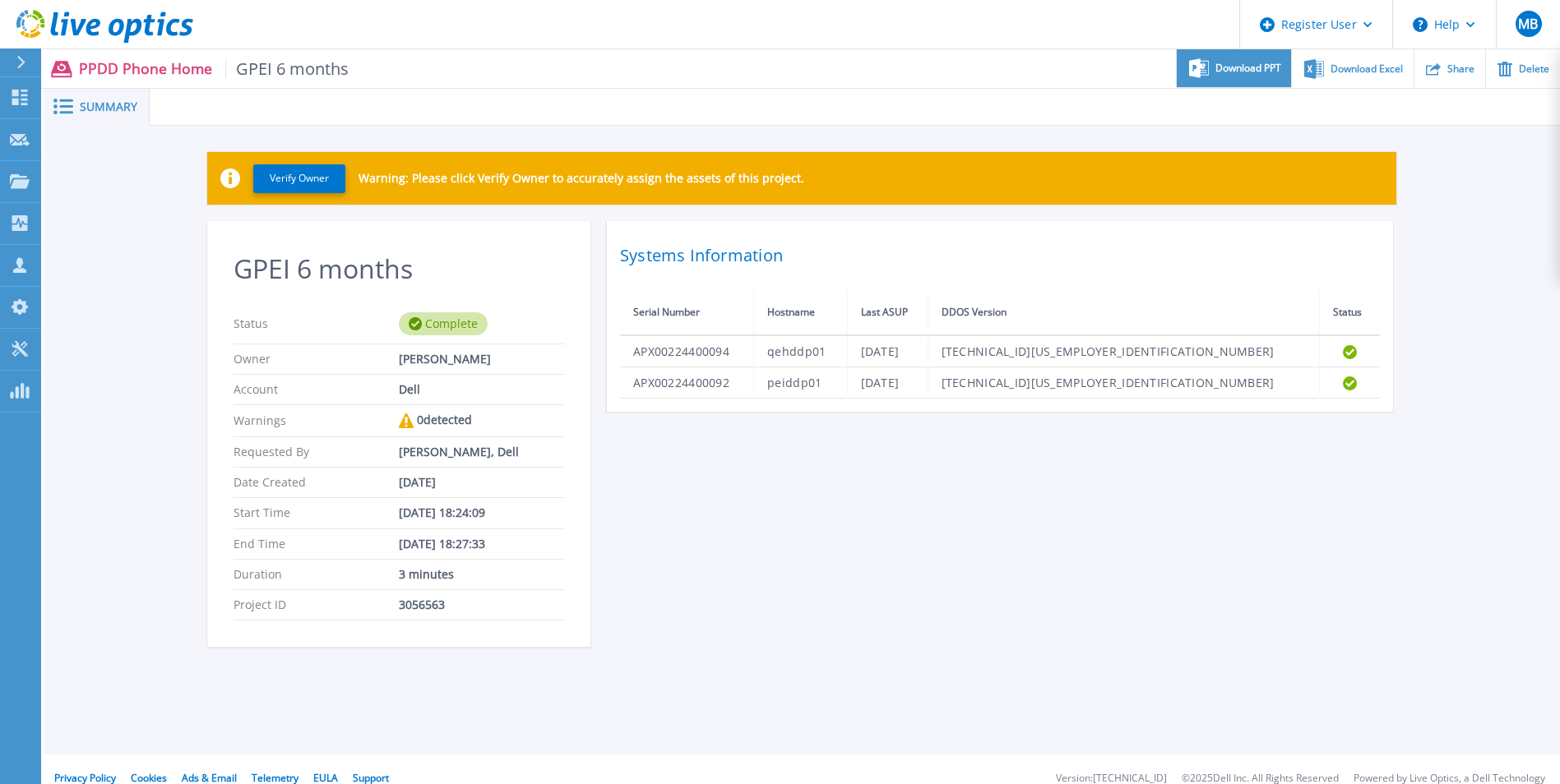
click at [1229, 63] on span "Download PPT" at bounding box center [1248, 68] width 66 height 10
